Goal: Find specific page/section: Find specific page/section

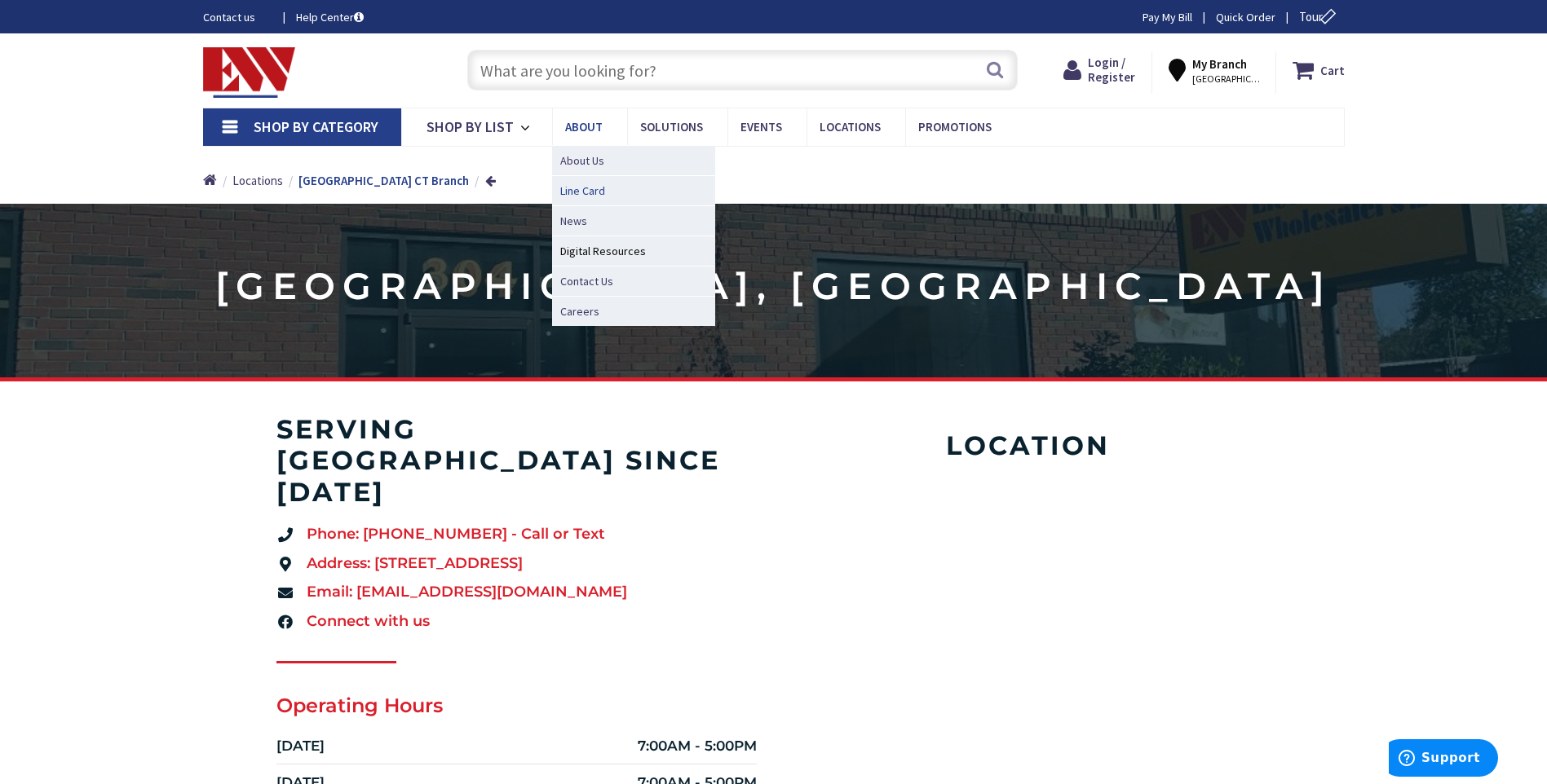
click at [586, 189] on span "Line Card" at bounding box center [582, 190] width 44 height 16
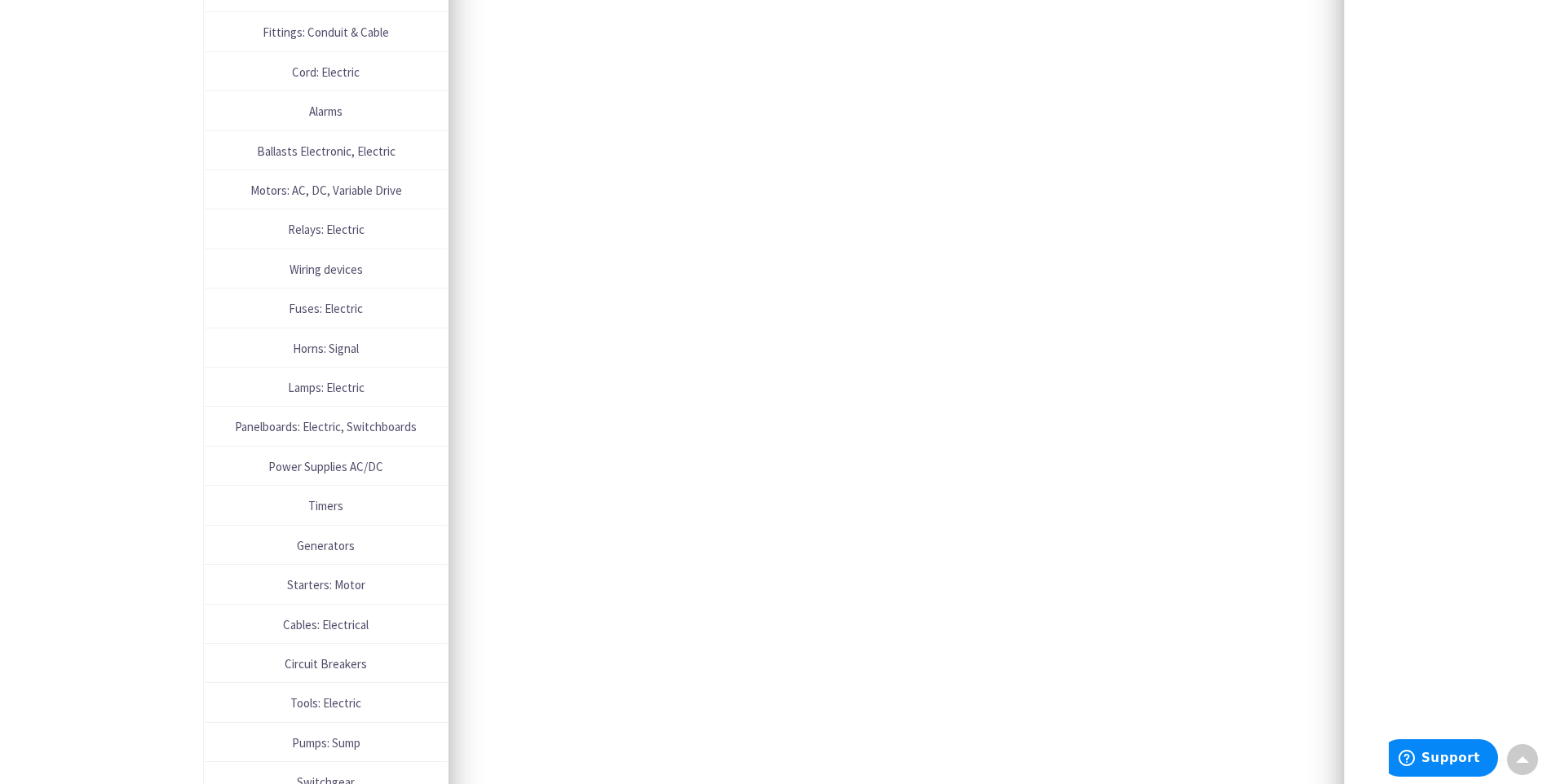
scroll to position [1060, 0]
click at [267, 423] on span "Panelboards: Electric, Switchboards" at bounding box center [325, 425] width 227 height 22
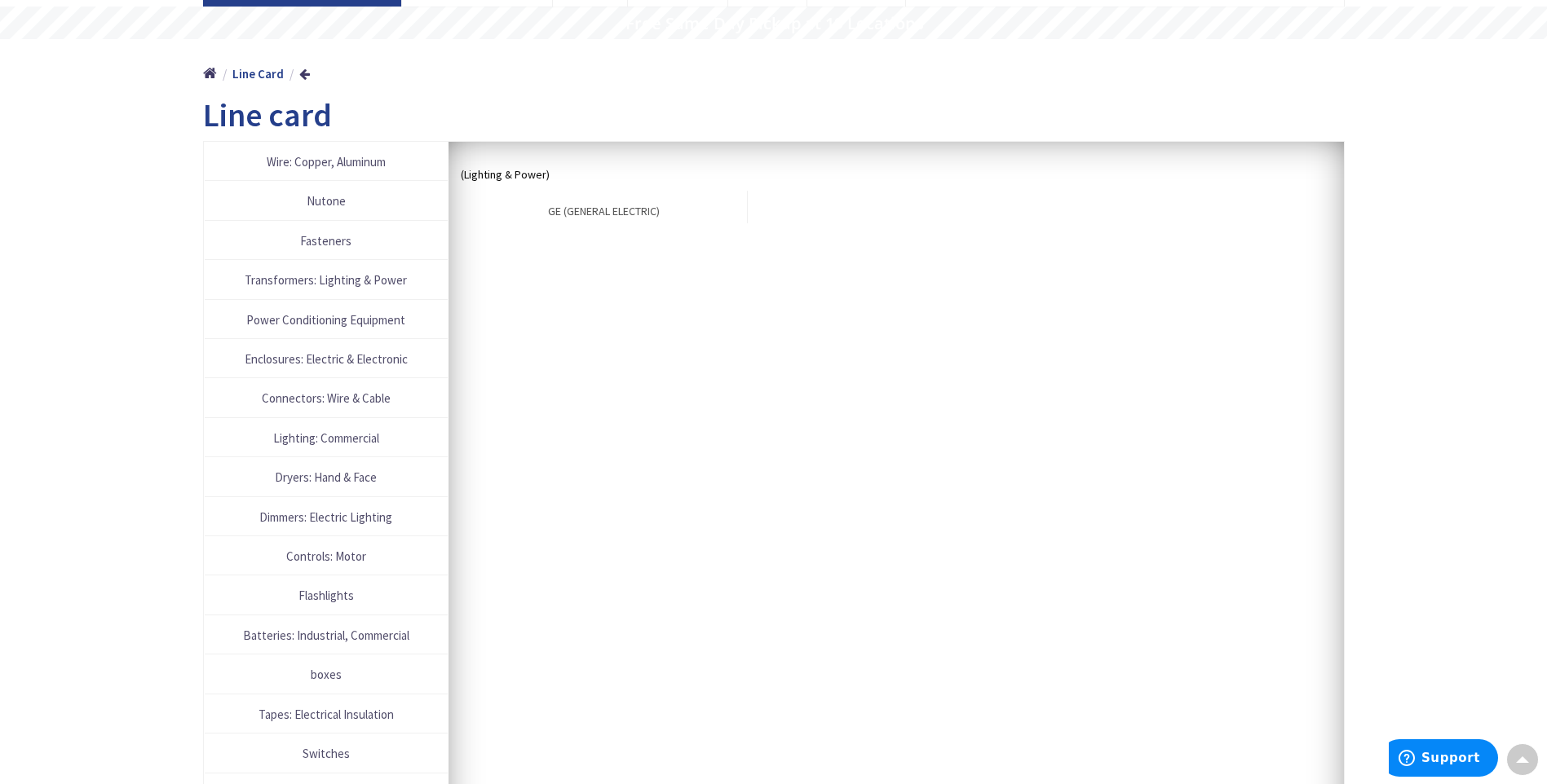
scroll to position [36, 0]
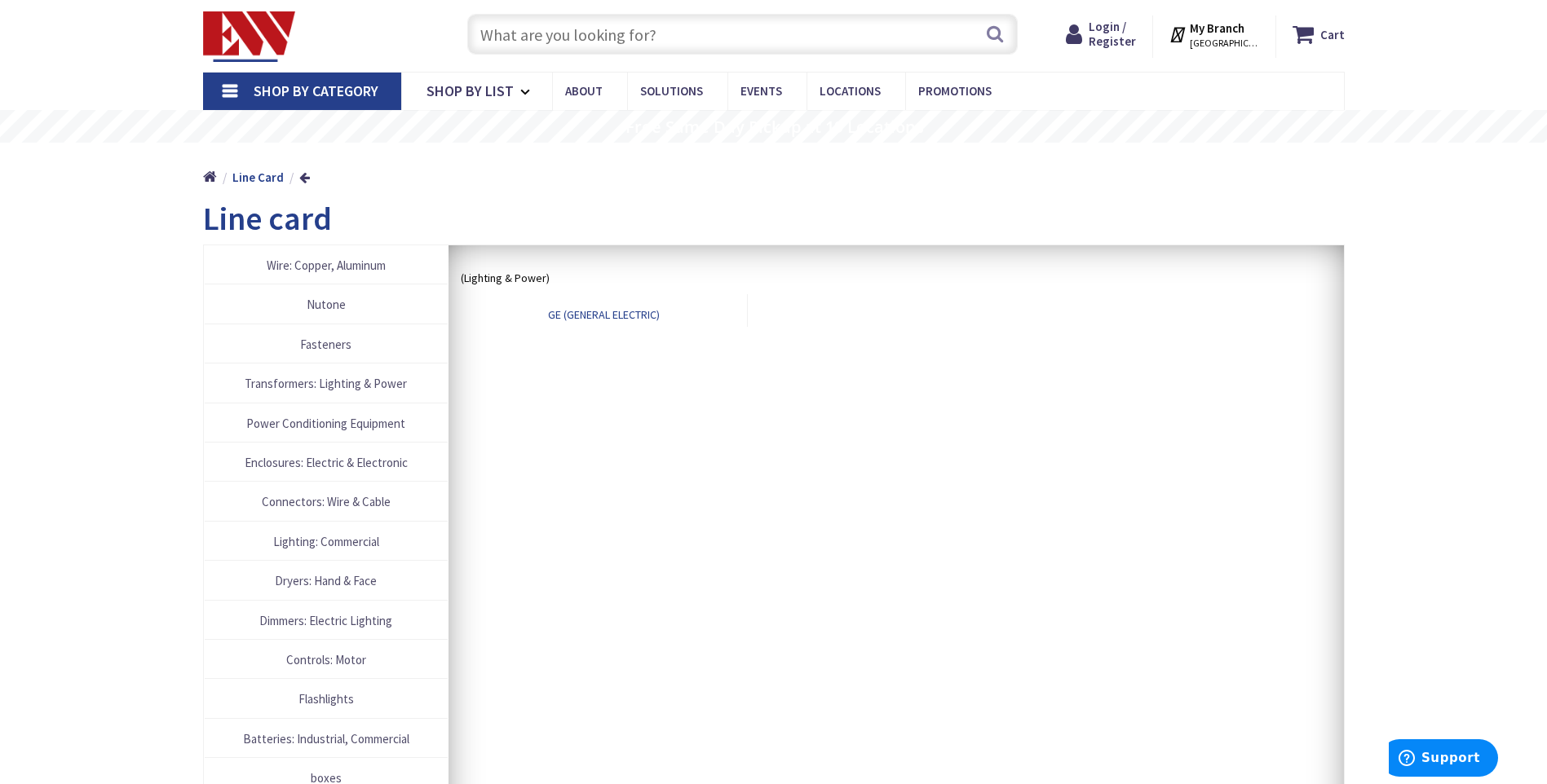
click at [572, 316] on link "GE (GENERAL ELECTRIC)" at bounding box center [604, 311] width 287 height 33
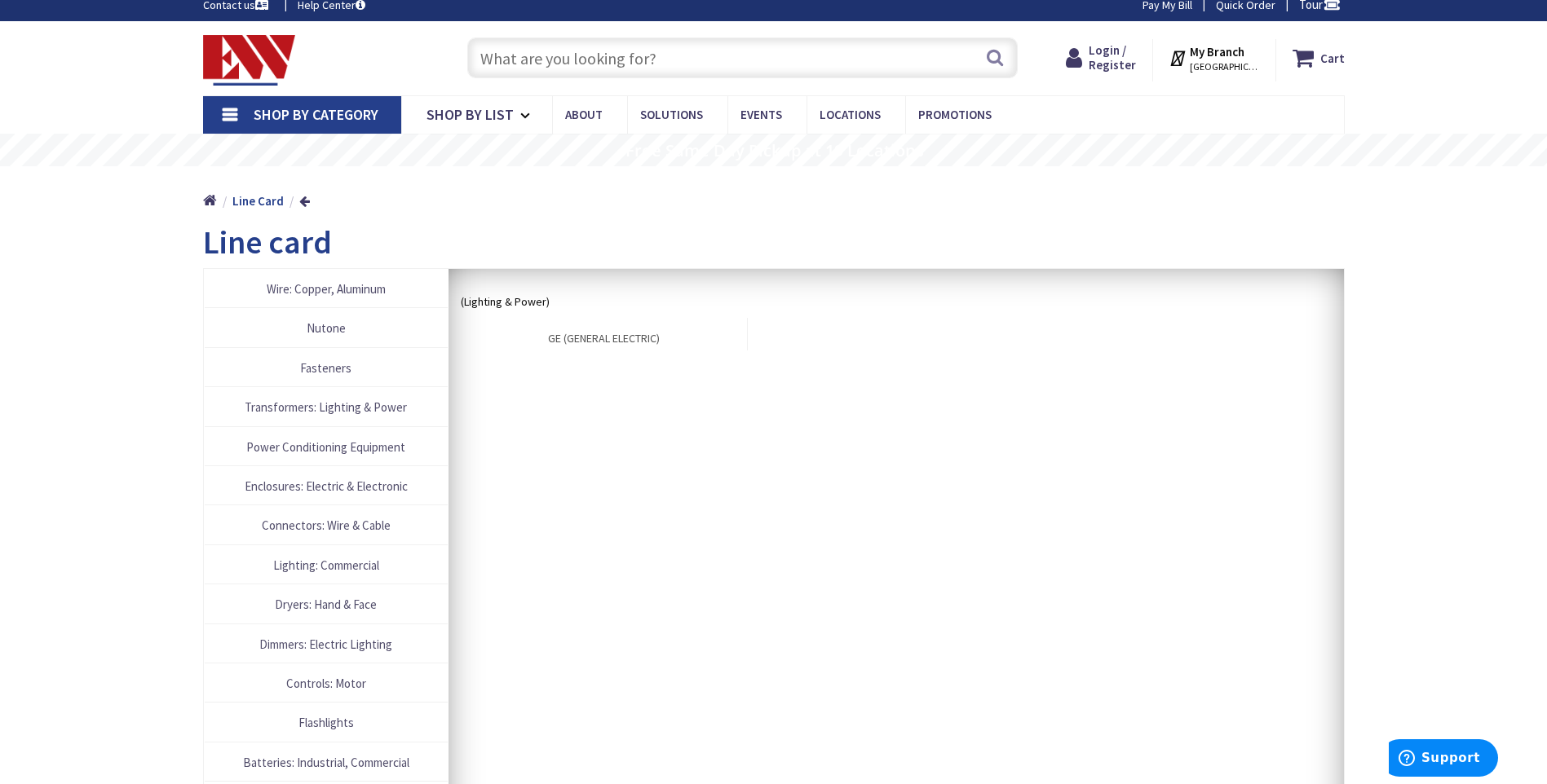
scroll to position [0, 0]
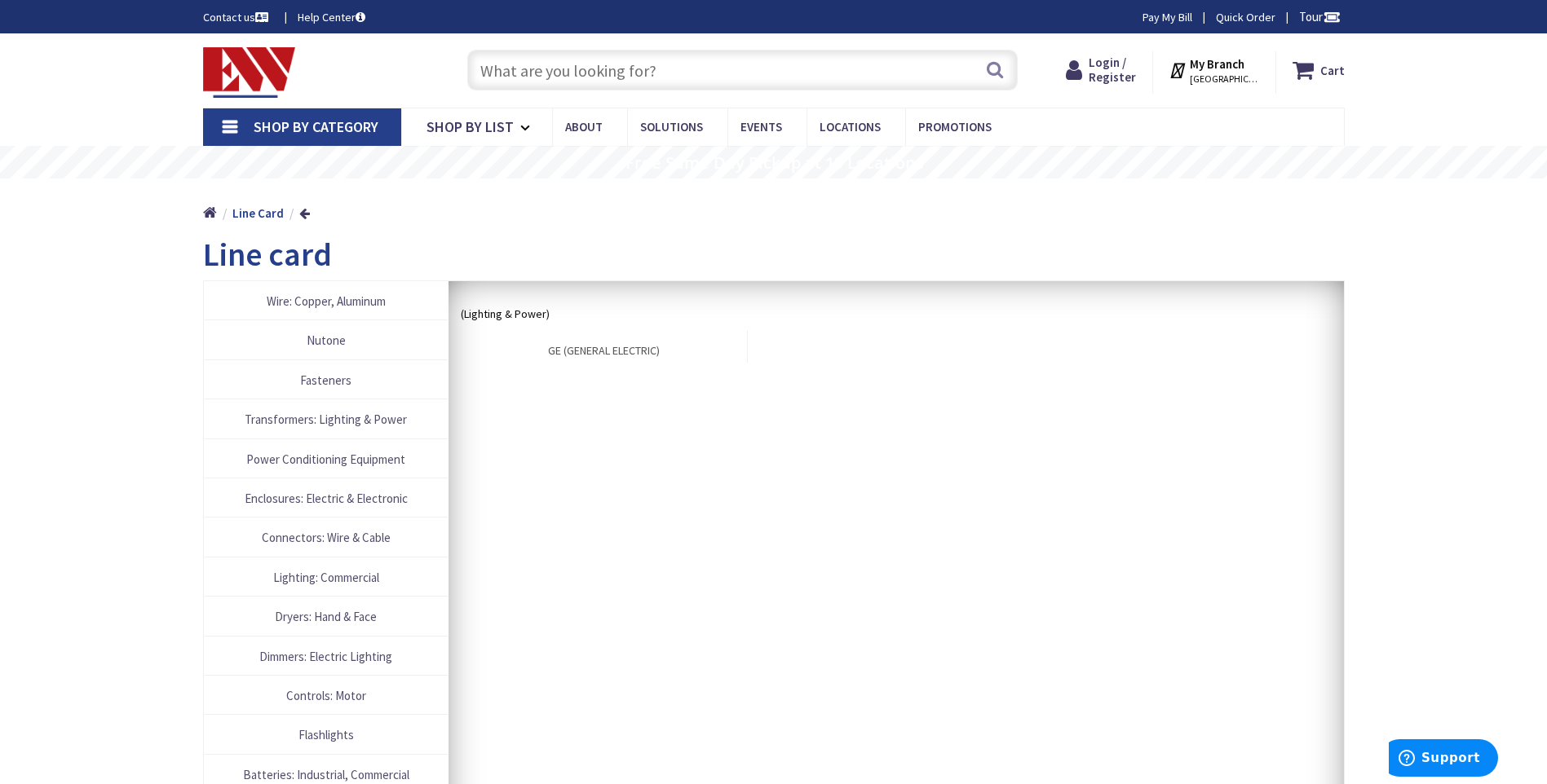
click at [252, 62] on img at bounding box center [249, 72] width 93 height 50
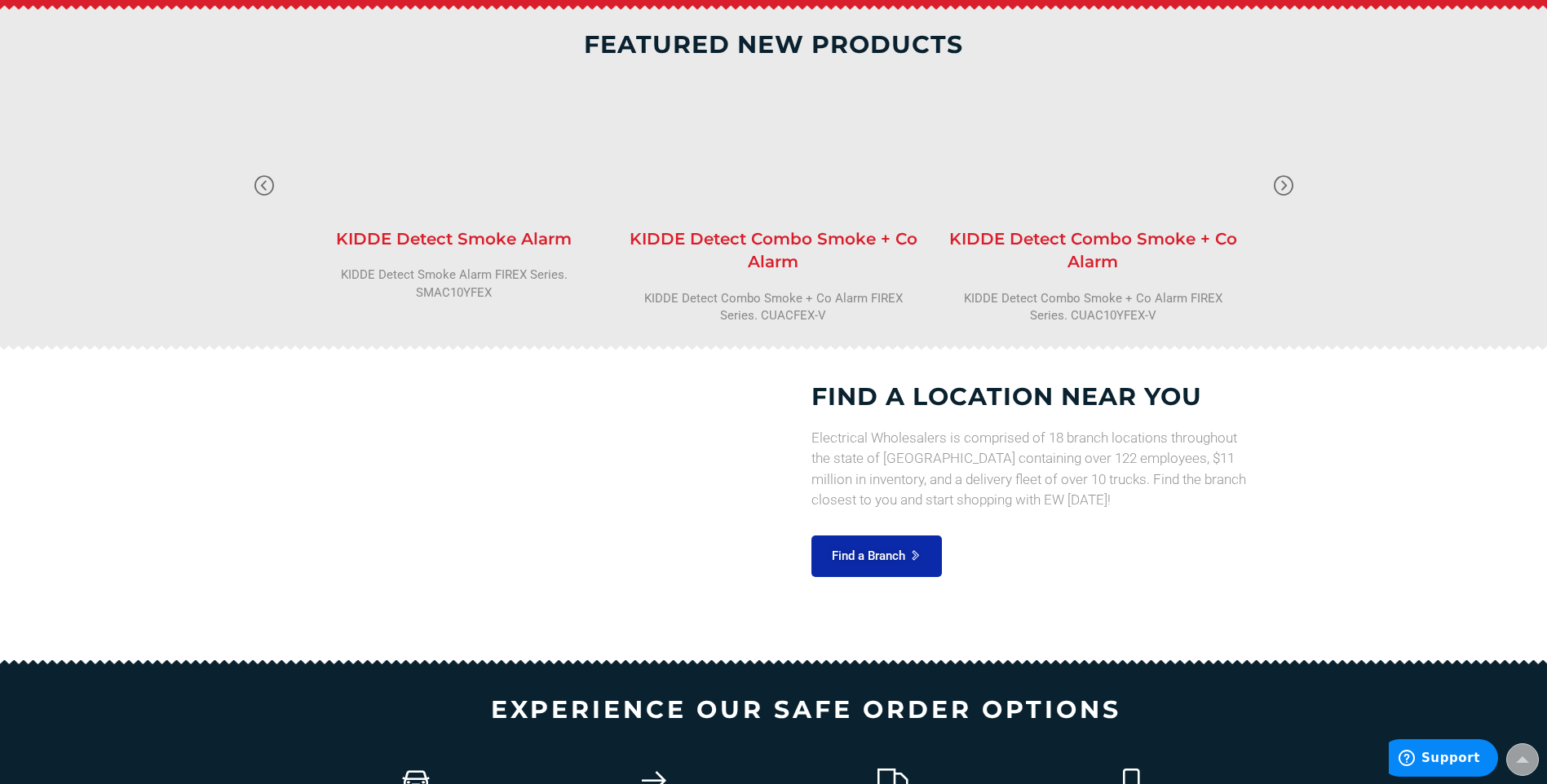
scroll to position [1713, 0]
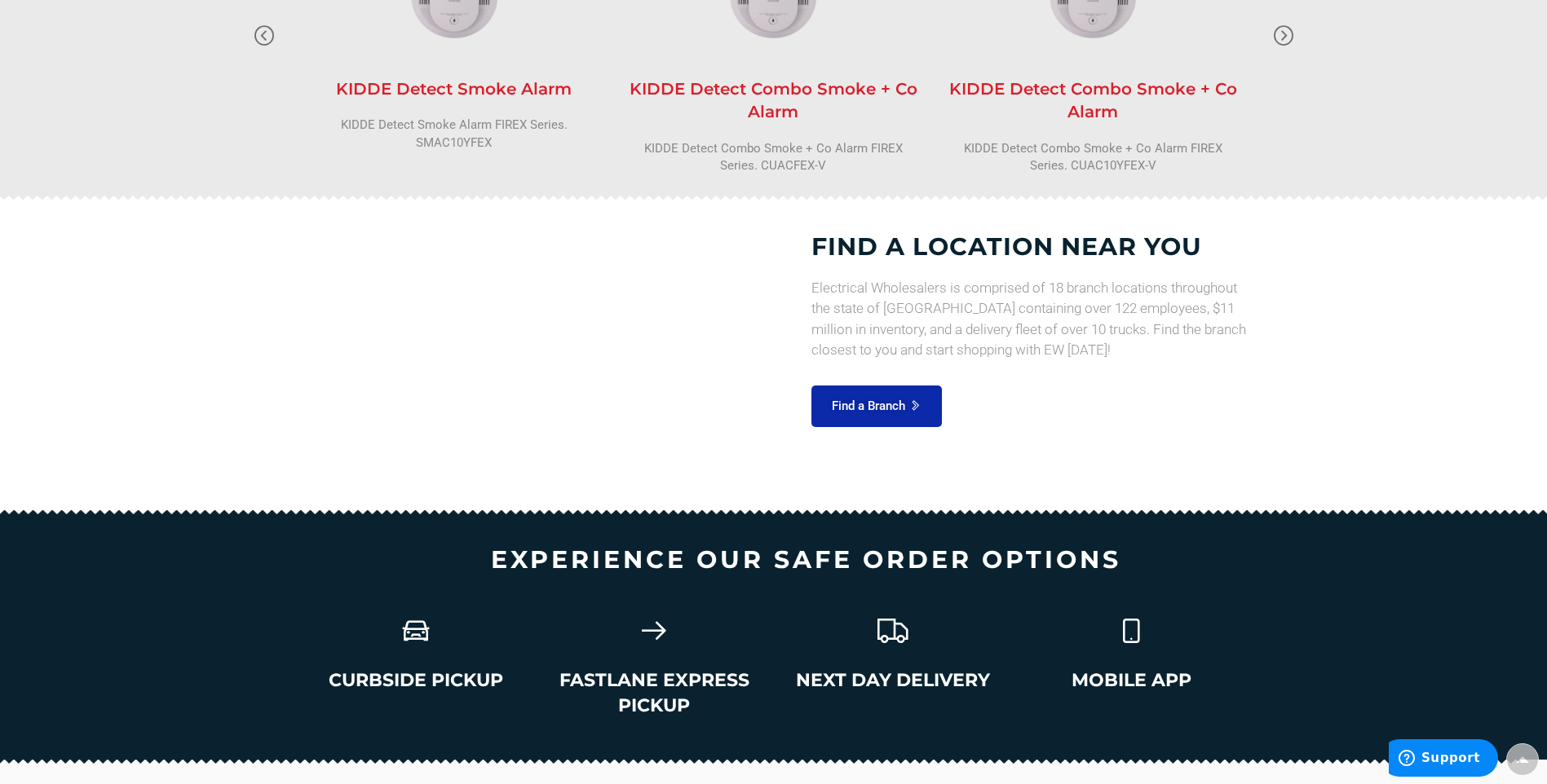
click at [119, 328] on section "FIND A LOCATION NEAR YOU Electrical Wholesalers is comprised of 18 branch locat…" at bounding box center [774, 355] width 1547 height 311
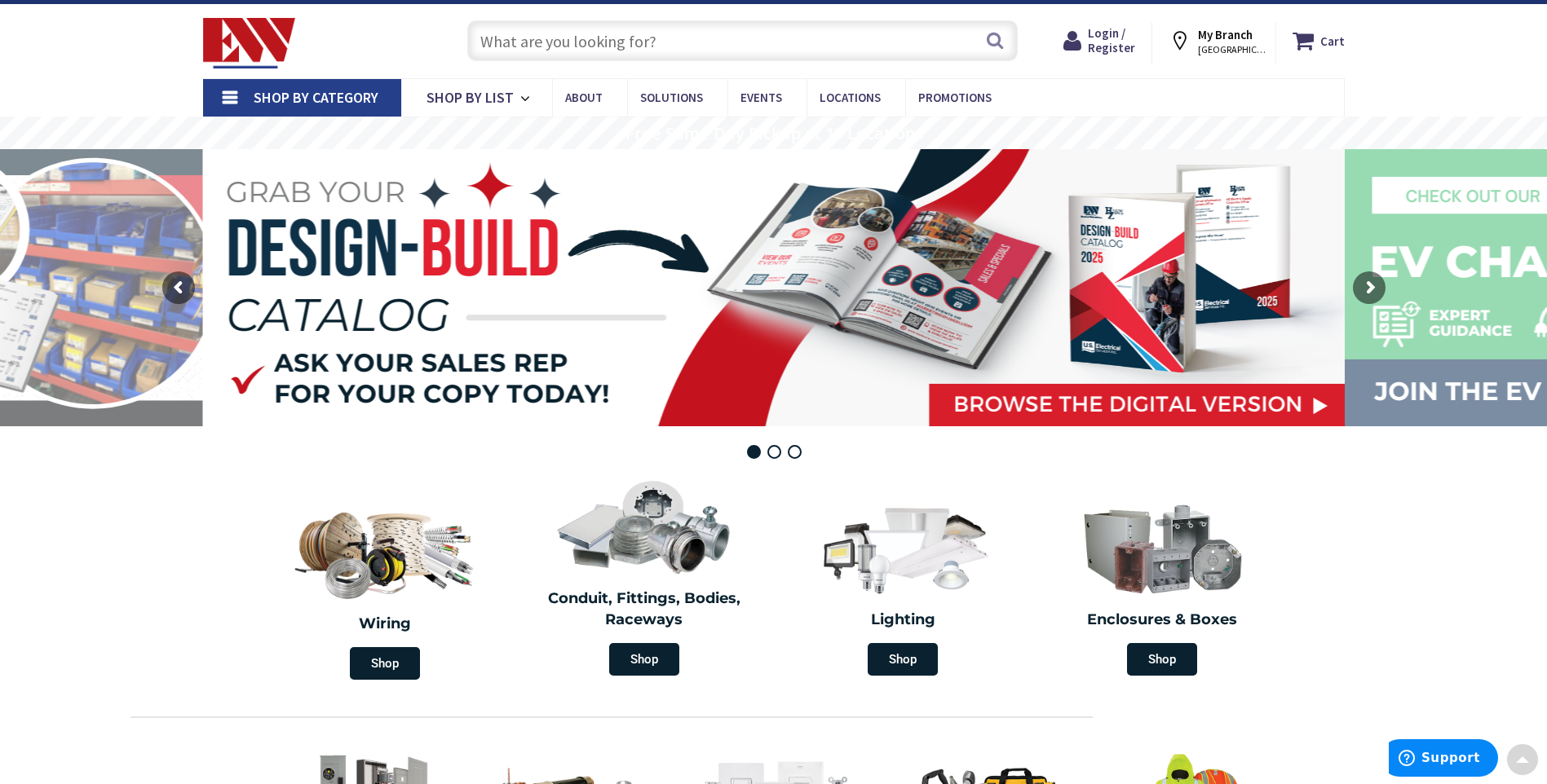
scroll to position [0, 0]
